Goal: Information Seeking & Learning: Learn about a topic

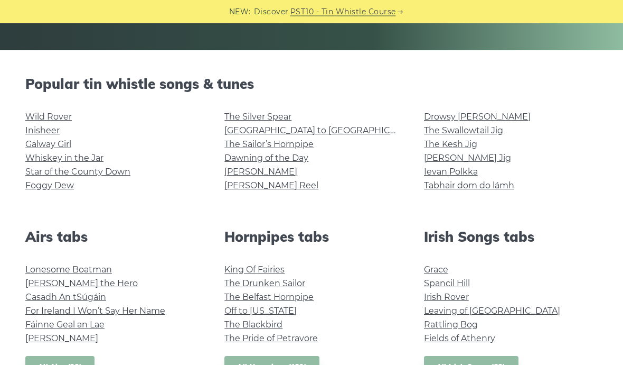
scroll to position [228, 0]
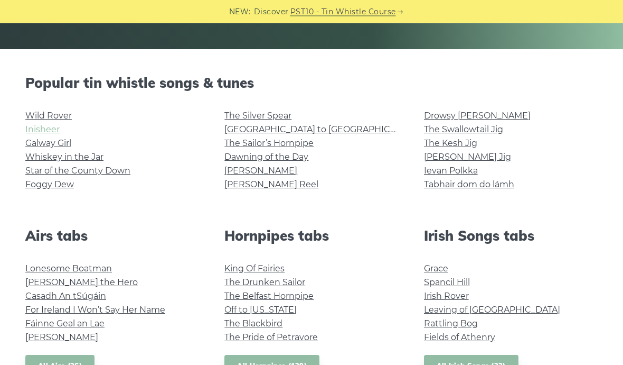
click at [50, 134] on link "Inisheer" at bounding box center [42, 130] width 34 height 10
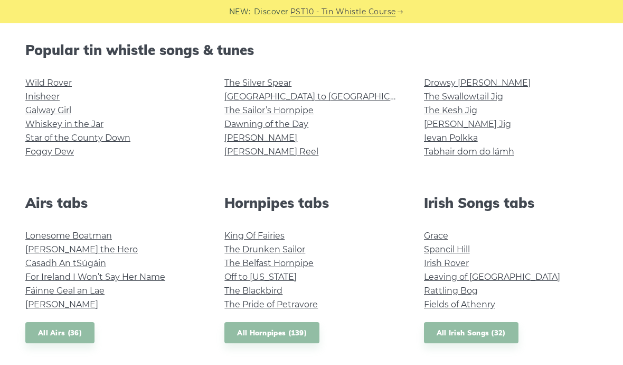
scroll to position [259, 0]
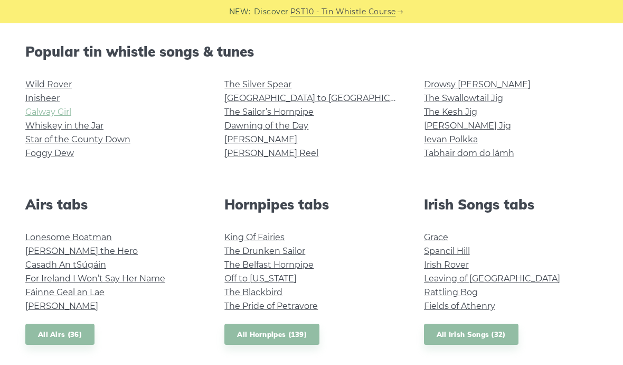
click at [43, 115] on link "Galway Girl" at bounding box center [48, 112] width 46 height 10
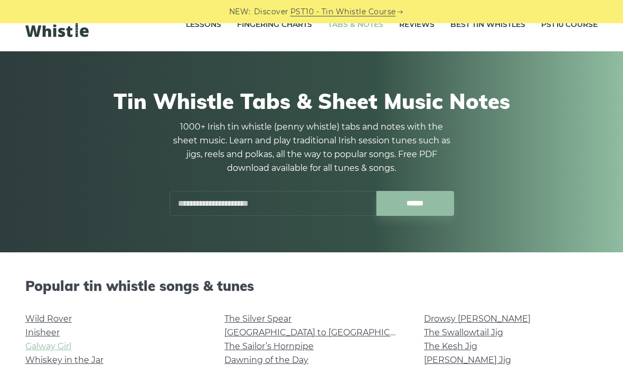
scroll to position [0, 0]
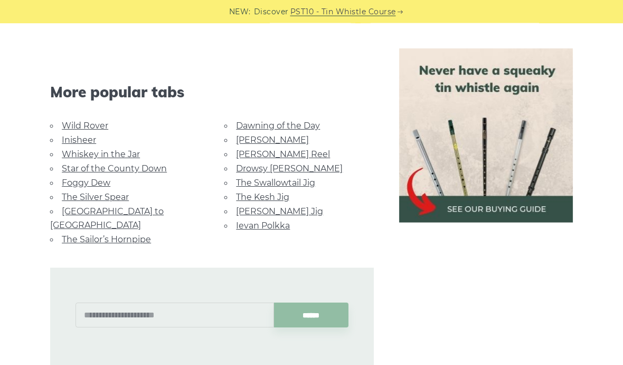
scroll to position [722, 0]
click at [294, 177] on link "The Swallowtail Jig" at bounding box center [275, 182] width 79 height 10
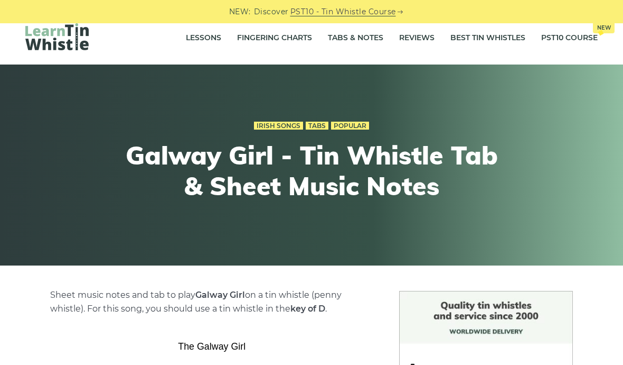
scroll to position [0, 0]
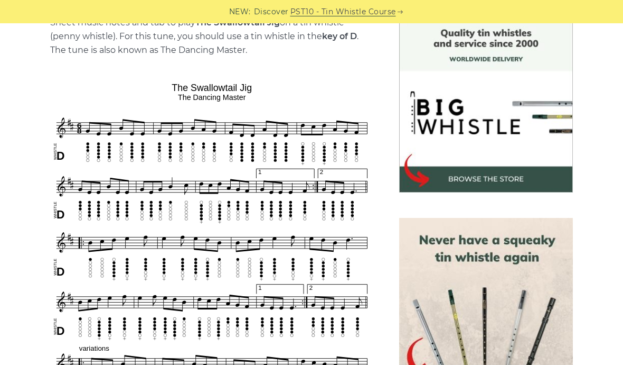
scroll to position [279, 0]
